Goal: Transaction & Acquisition: Purchase product/service

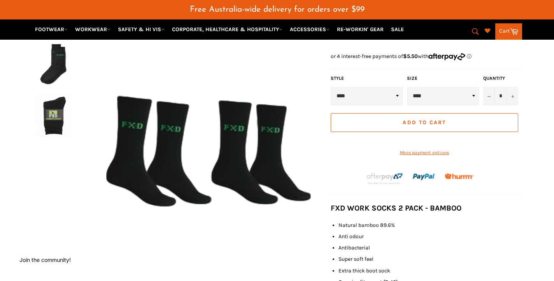
scroll to position [158, 0]
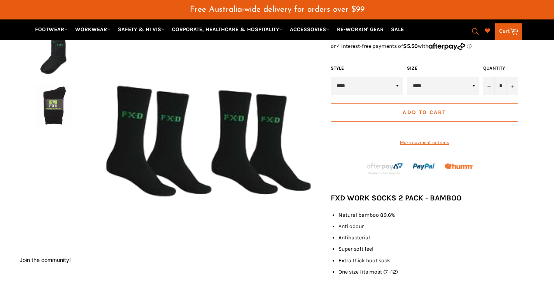
click at [53, 98] on img at bounding box center [54, 105] width 36 height 43
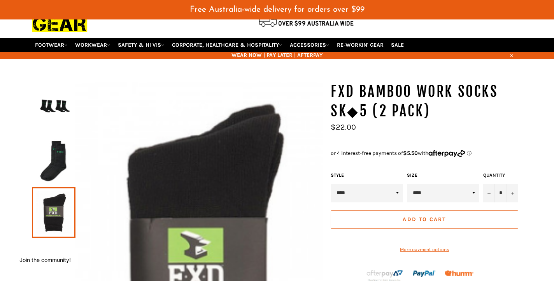
scroll to position [51, 0]
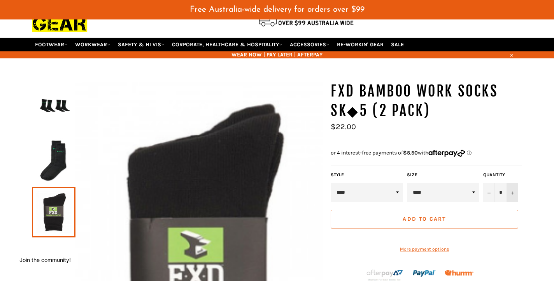
click at [515, 184] on button "+" at bounding box center [513, 192] width 12 height 19
click at [515, 183] on button "+" at bounding box center [513, 192] width 12 height 19
click at [514, 192] on icon "Increase item quantity by one" at bounding box center [513, 193] width 3 height 3
type input "*"
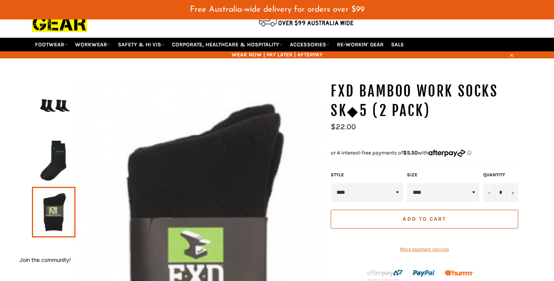
click at [438, 216] on span "Add to Cart" at bounding box center [424, 219] width 43 height 7
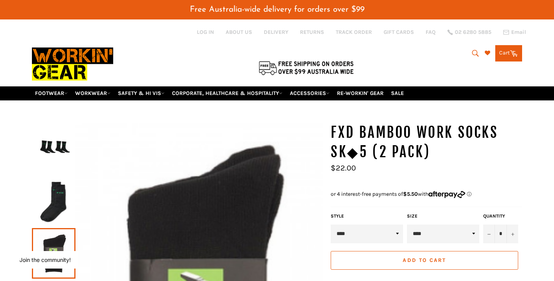
scroll to position [9, 0]
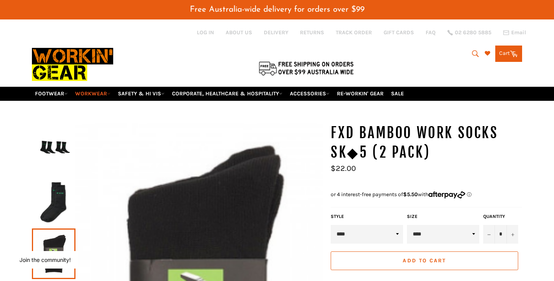
click at [94, 87] on link "WORKWEAR" at bounding box center [93, 94] width 42 height 14
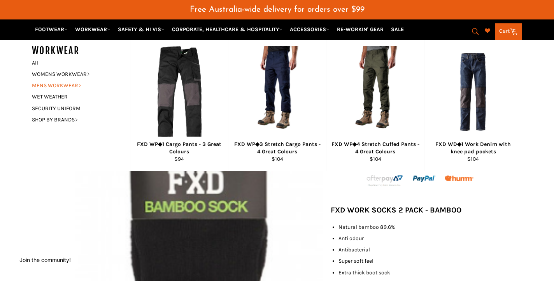
scroll to position [145, 0]
click at [67, 83] on link "MENS WORKWEAR" at bounding box center [75, 85] width 94 height 11
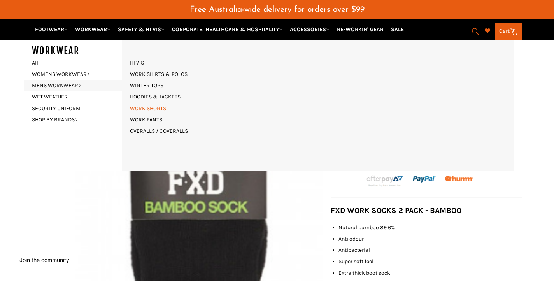
click at [145, 105] on link "WORK SHORTS" at bounding box center [148, 108] width 44 height 11
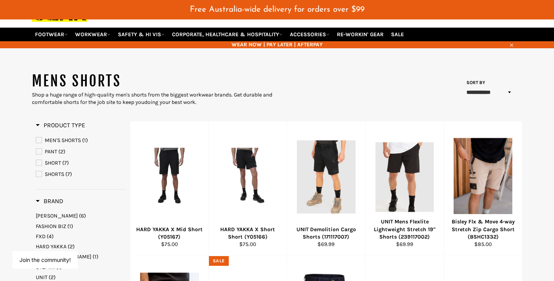
scroll to position [61, 0]
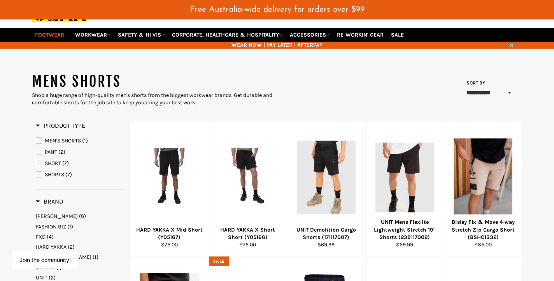
click at [52, 28] on link "FOOTWEAR" at bounding box center [51, 35] width 39 height 14
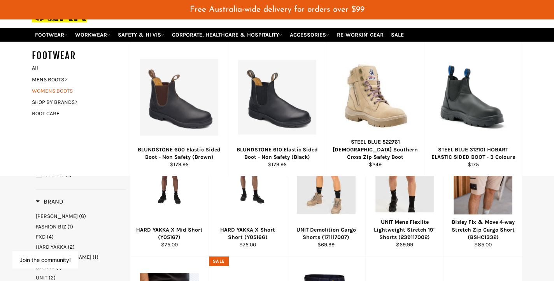
click at [55, 85] on link "WOMENS BOOTS" at bounding box center [75, 90] width 94 height 11
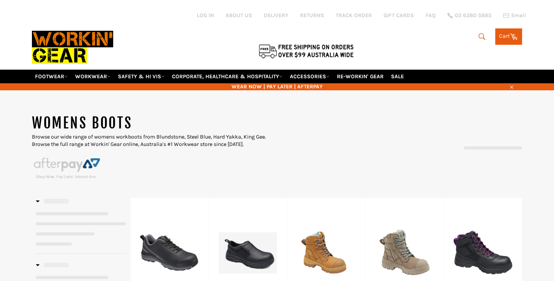
select select "**********"
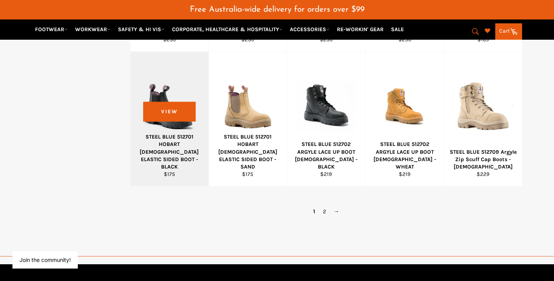
scroll to position [570, 0]
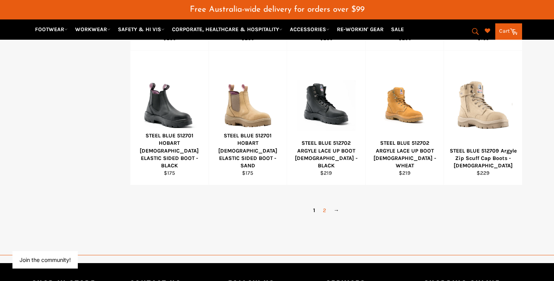
click at [324, 205] on link "2" at bounding box center [324, 210] width 11 height 11
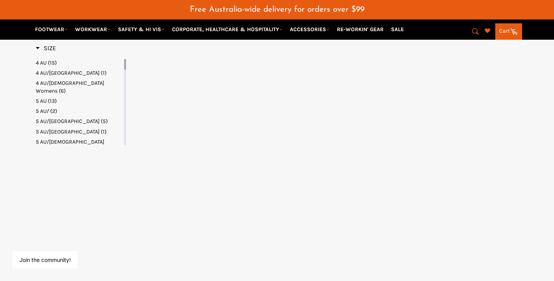
select select "**********"
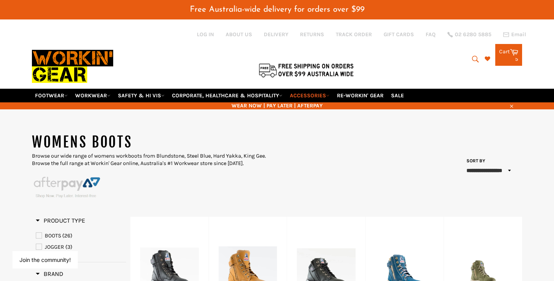
click at [313, 89] on link "ACCESSORIES" at bounding box center [310, 96] width 46 height 14
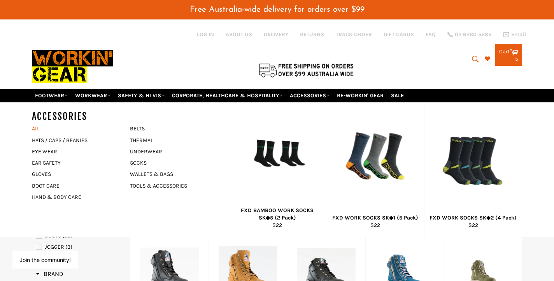
click at [36, 123] on link "All" at bounding box center [79, 128] width 102 height 11
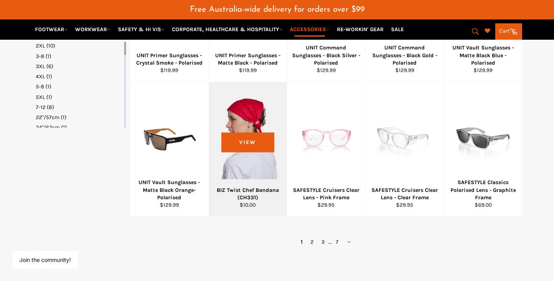
scroll to position [505, 0]
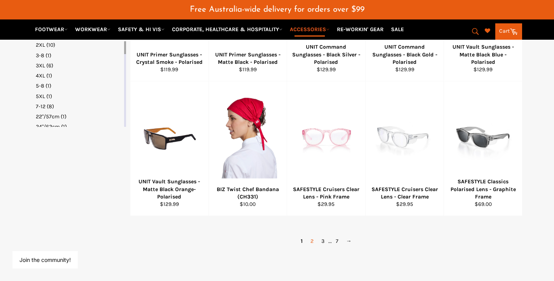
click at [312, 236] on link "2" at bounding box center [312, 241] width 11 height 11
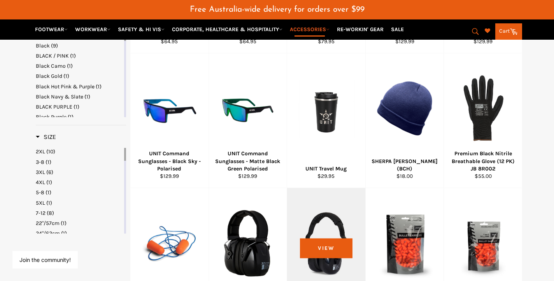
scroll to position [397, 0]
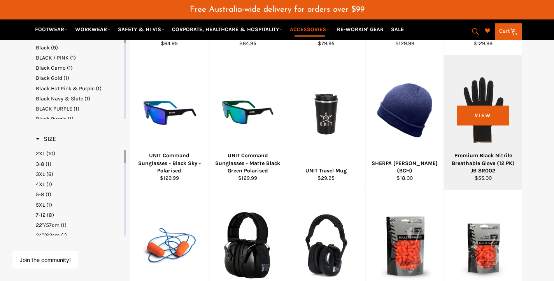
click at [483, 100] on div at bounding box center [483, 110] width 59 height 91
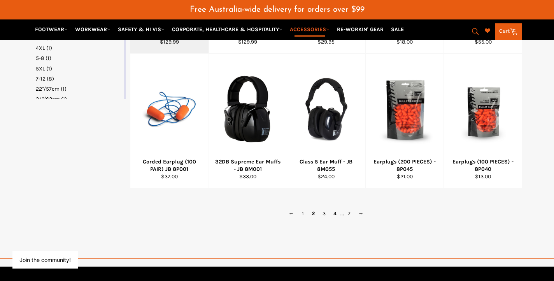
scroll to position [540, 0]
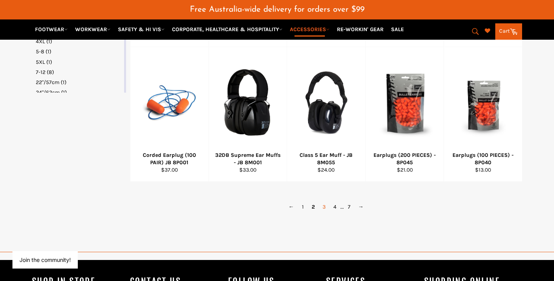
click at [324, 201] on link "3" at bounding box center [324, 206] width 11 height 11
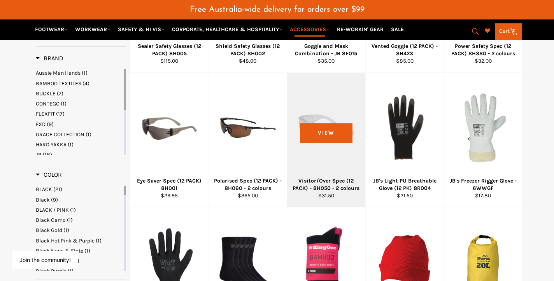
scroll to position [244, 0]
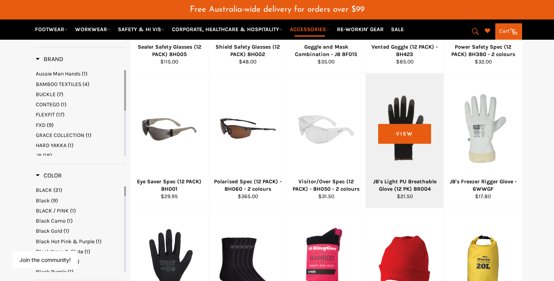
click at [398, 166] on div at bounding box center [405, 128] width 59 height 91
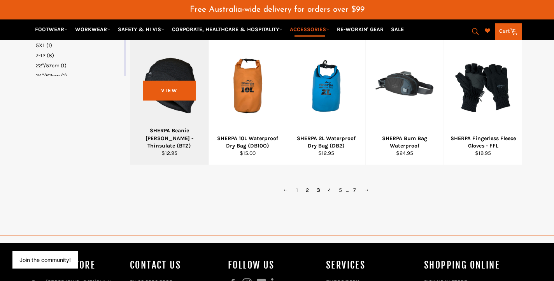
scroll to position [565, 0]
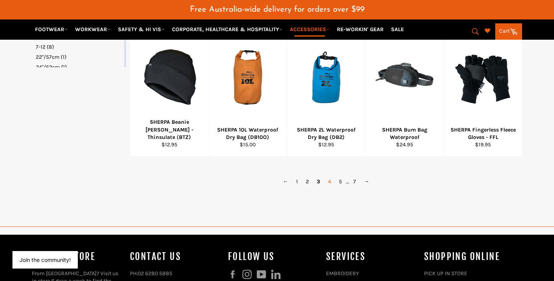
click at [331, 176] on link "4" at bounding box center [329, 181] width 11 height 11
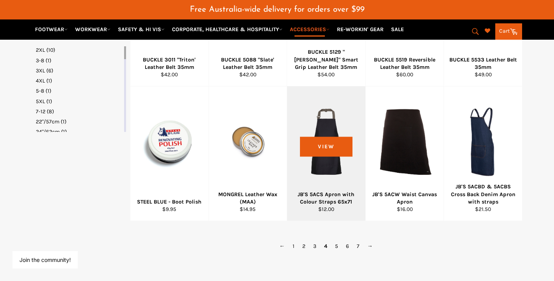
scroll to position [503, 0]
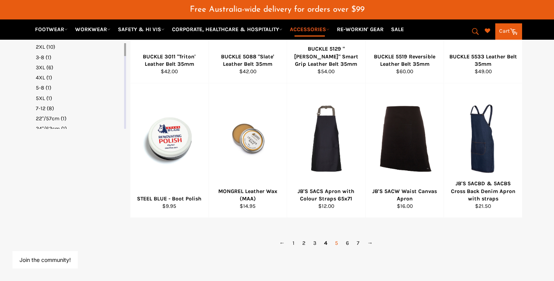
click at [337, 237] on link "5" at bounding box center [336, 242] width 11 height 11
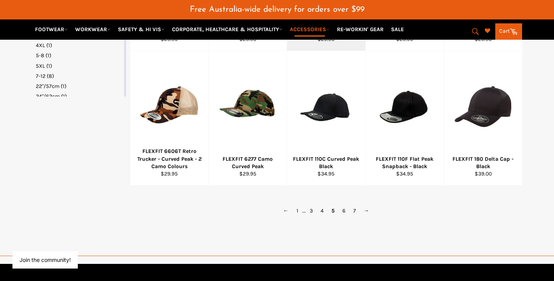
scroll to position [539, 0]
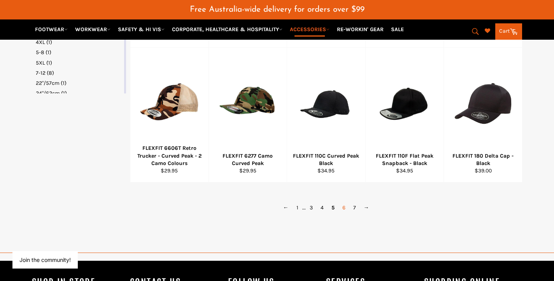
click at [343, 202] on link "6" at bounding box center [344, 207] width 11 height 11
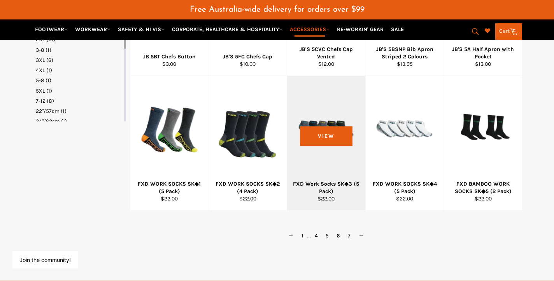
scroll to position [514, 0]
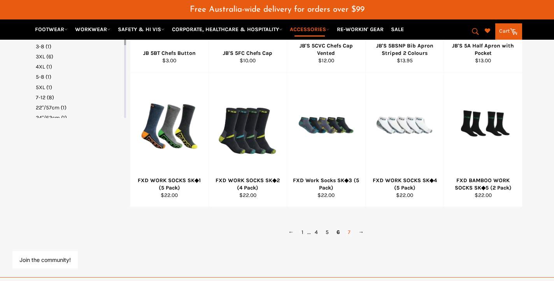
click at [348, 227] on link "7" at bounding box center [349, 232] width 11 height 11
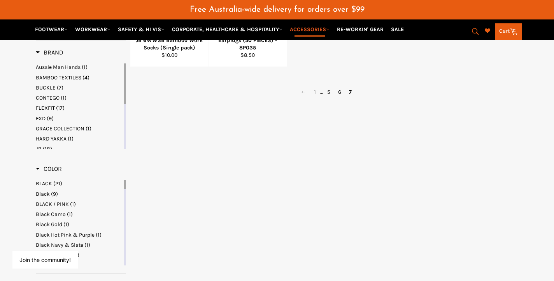
scroll to position [153, 0]
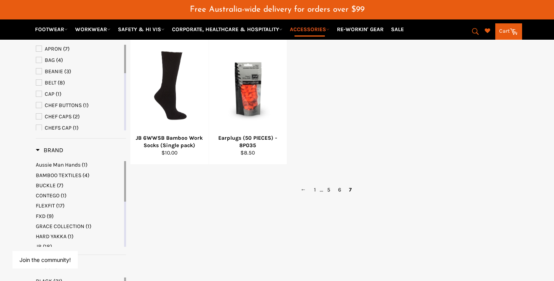
click at [503, 35] on link "Cart Cart" at bounding box center [509, 31] width 27 height 16
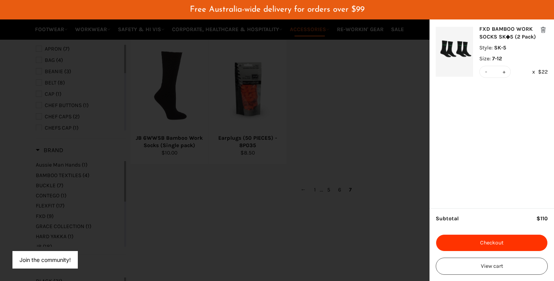
click at [491, 241] on button "Checkout" at bounding box center [492, 242] width 112 height 17
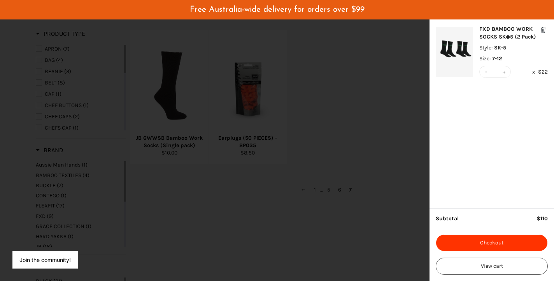
scroll to position [0, 0]
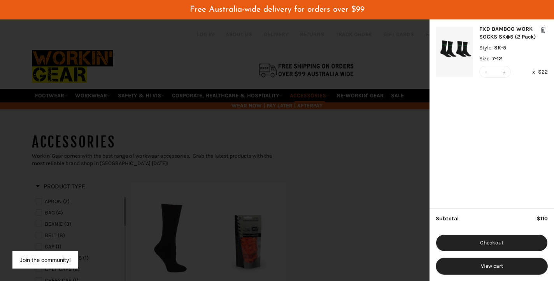
click at [485, 265] on button "View cart" at bounding box center [492, 266] width 112 height 17
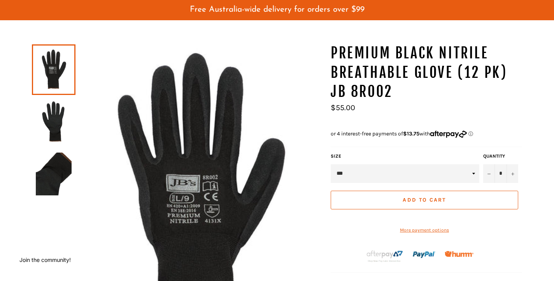
scroll to position [91, 0]
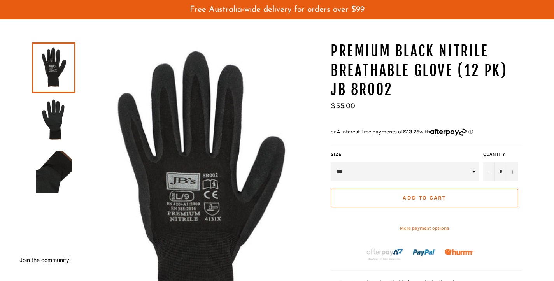
click at [49, 155] on img at bounding box center [54, 172] width 36 height 43
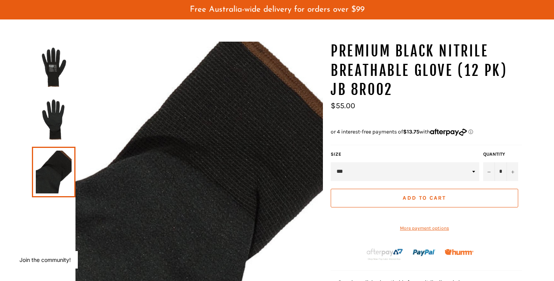
click at [51, 105] on img at bounding box center [54, 119] width 36 height 43
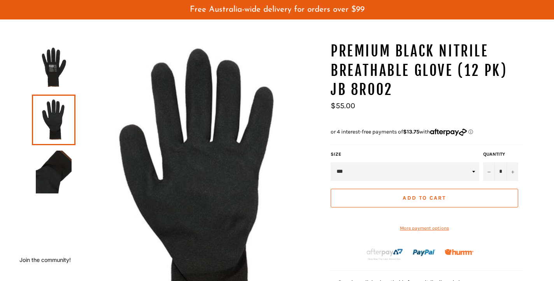
click at [48, 58] on img at bounding box center [54, 67] width 36 height 43
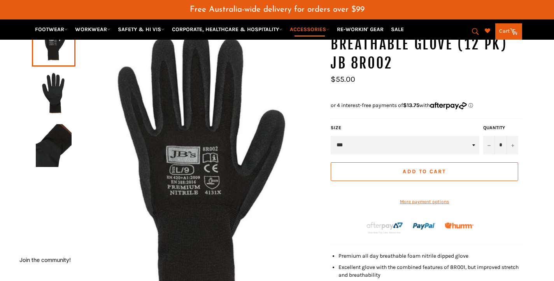
scroll to position [118, 0]
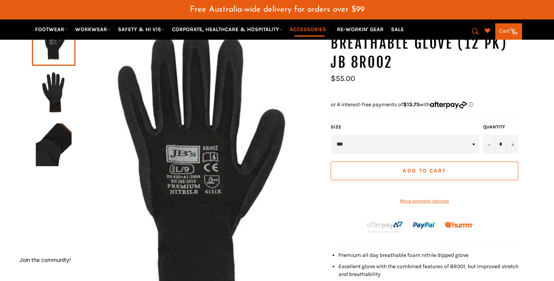
select select "***"
click at [436, 167] on span "Add to Cart" at bounding box center [424, 170] width 43 height 7
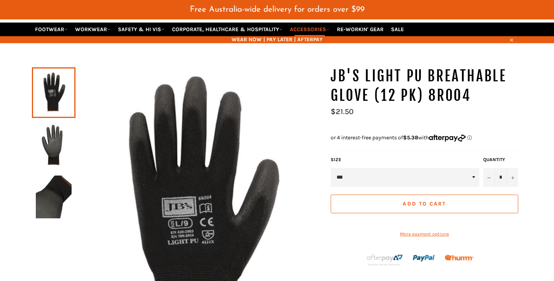
scroll to position [67, 0]
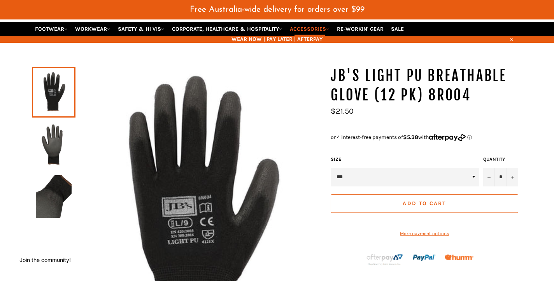
click at [56, 136] on img at bounding box center [54, 144] width 36 height 43
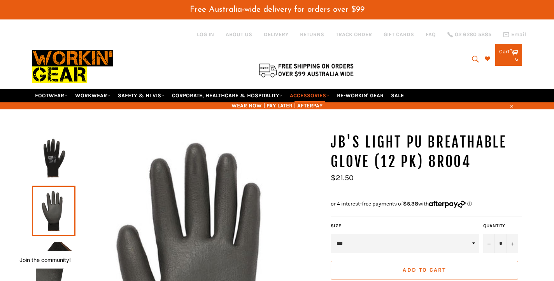
scroll to position [0, 0]
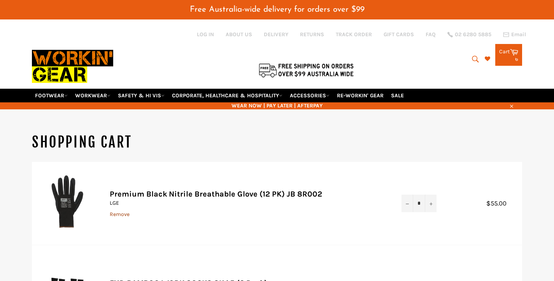
click at [118, 211] on link "Remove" at bounding box center [120, 214] width 20 height 7
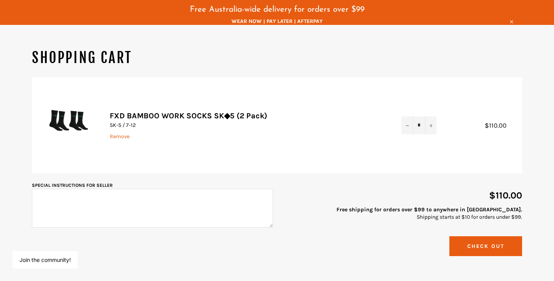
scroll to position [94, 0]
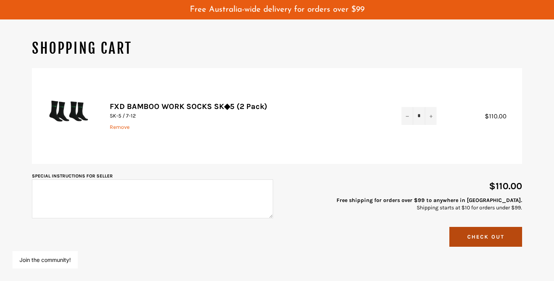
click at [485, 227] on button "Check Out" at bounding box center [486, 237] width 73 height 20
